Goal: Information Seeking & Learning: Find specific fact

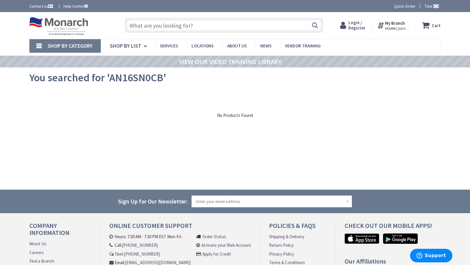
type input "[GEOGRAPHIC_DATA] Reflecting Pool, [STREET_ADDRESS][US_STATE]"
